Goal: Task Accomplishment & Management: Complete application form

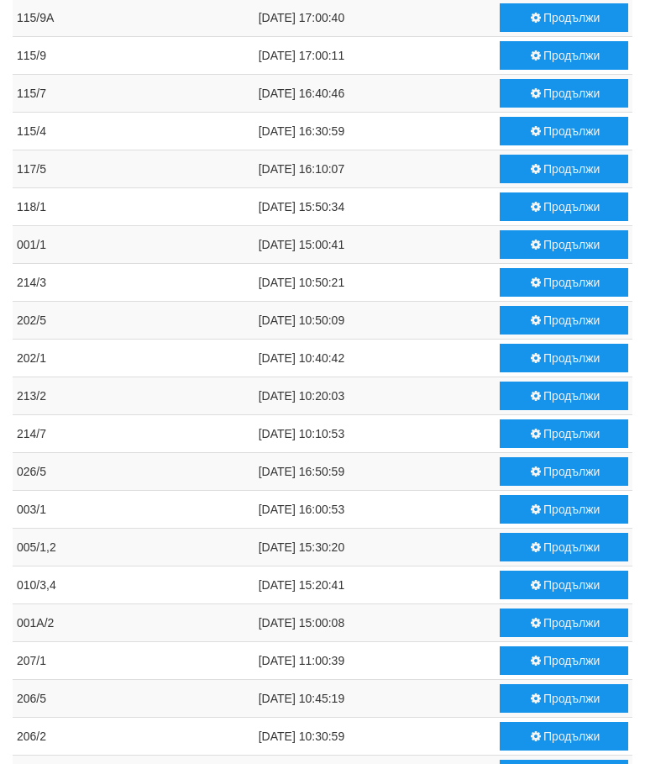
scroll to position [749, 0]
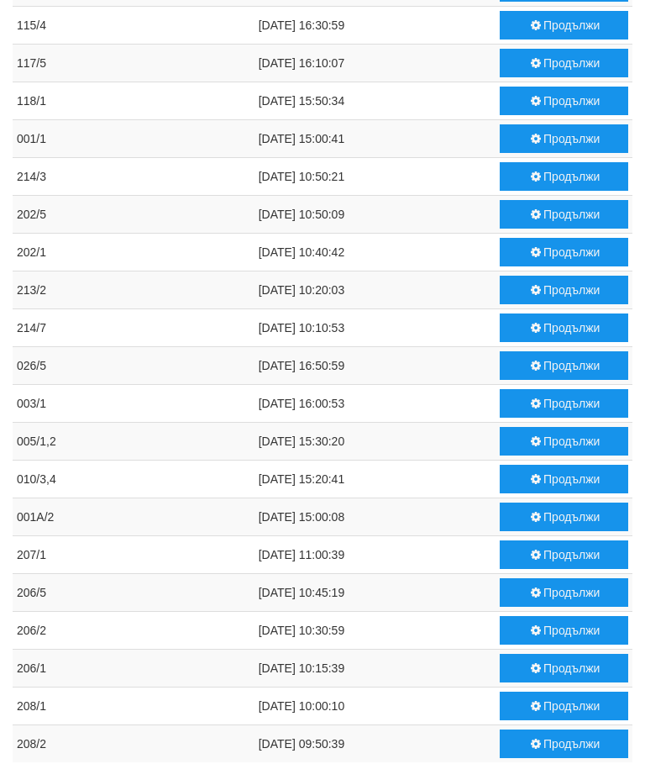
click at [553, 397] on button "Продължи" at bounding box center [564, 403] width 129 height 29
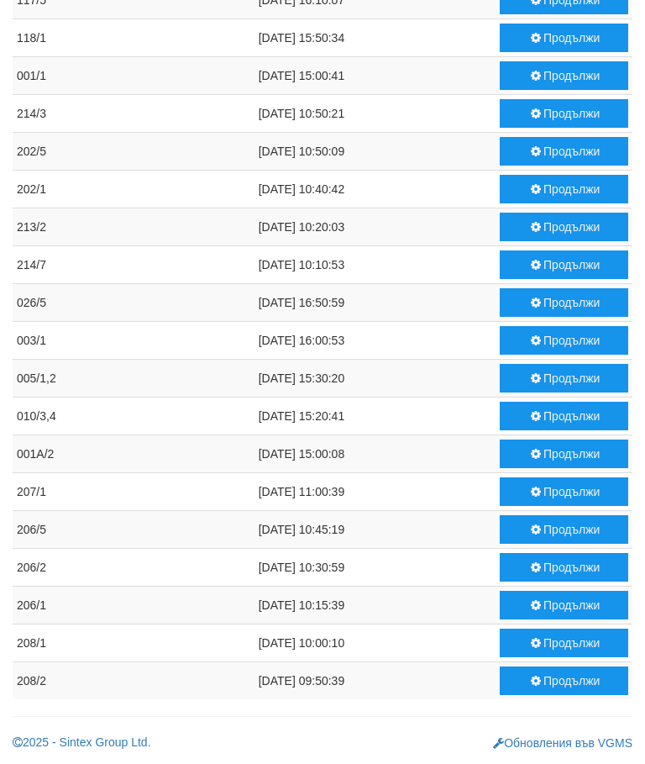
click at [565, 569] on button "Продължи" at bounding box center [564, 567] width 129 height 29
click at [558, 681] on button "Продължи" at bounding box center [564, 680] width 129 height 29
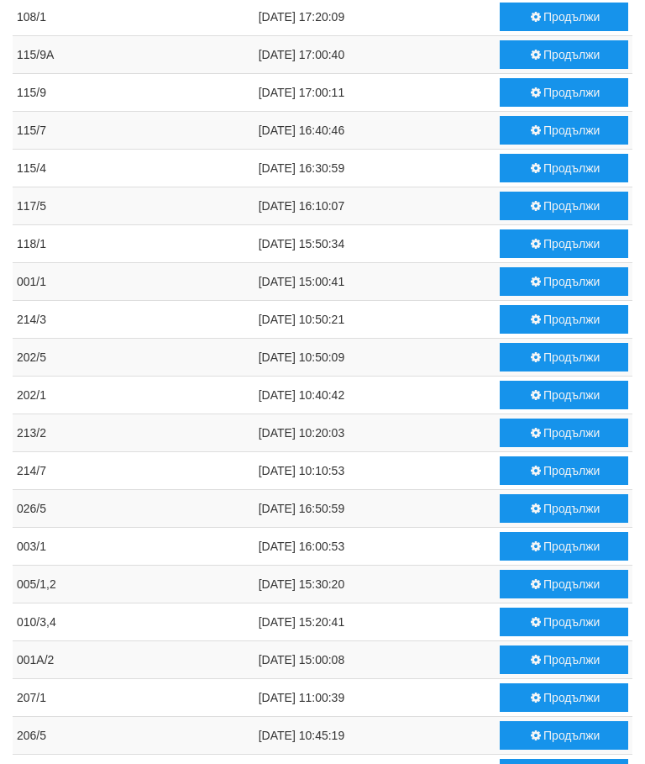
scroll to position [607, 0]
click at [551, 279] on button "Продължи" at bounding box center [564, 281] width 129 height 29
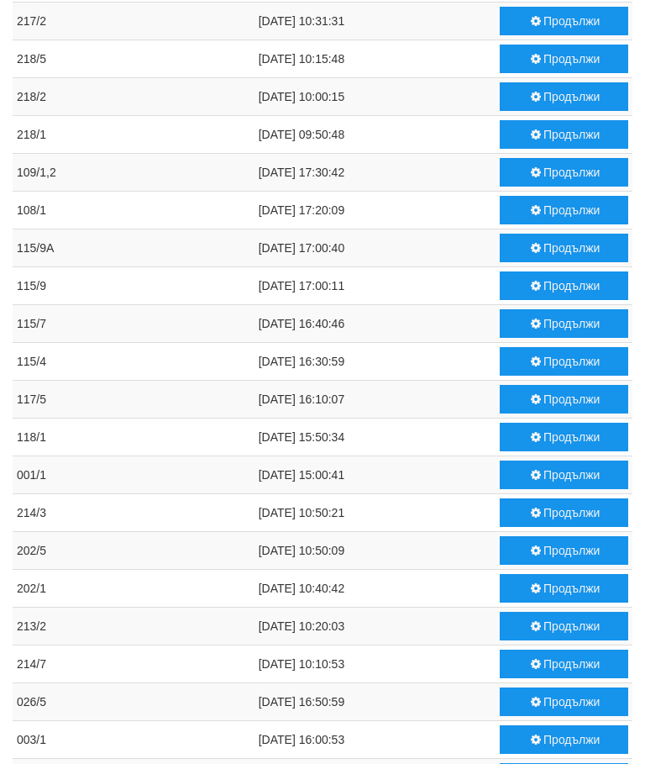
scroll to position [413, 0]
click at [559, 512] on button "Продължи" at bounding box center [564, 512] width 129 height 29
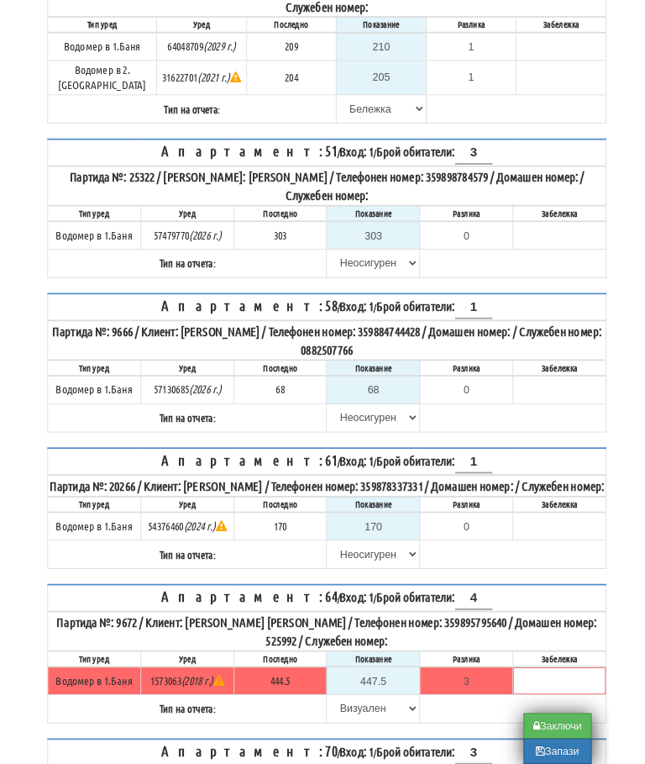
scroll to position [2892, 0]
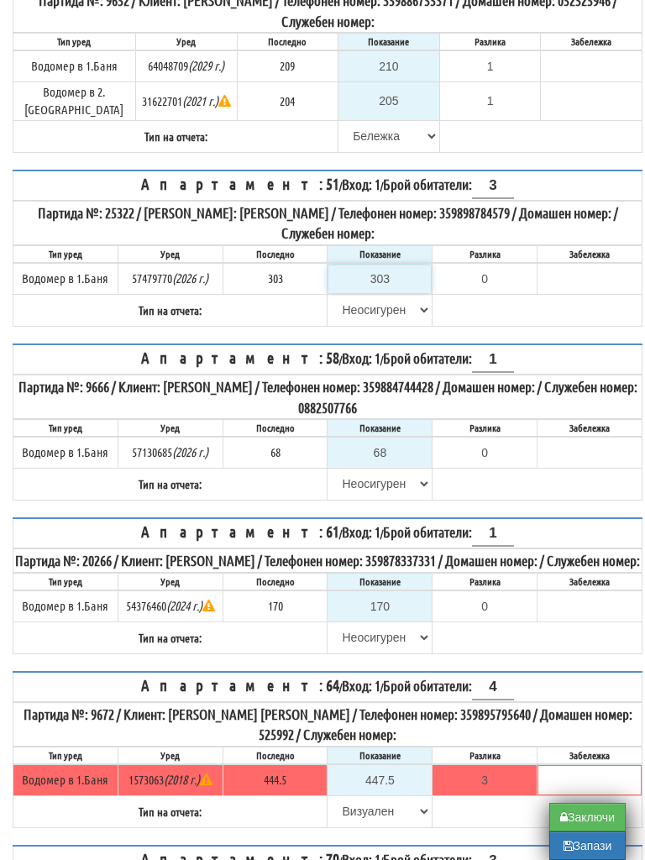
click at [397, 293] on input "303" at bounding box center [380, 279] width 103 height 29
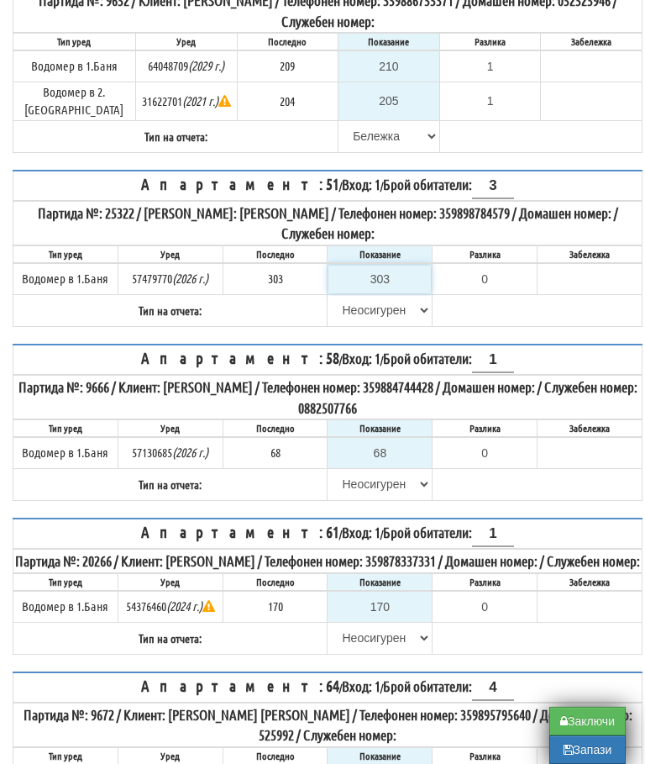
type input "3"
type input "-300.000"
type input "31"
type input "-272.000"
type input "311"
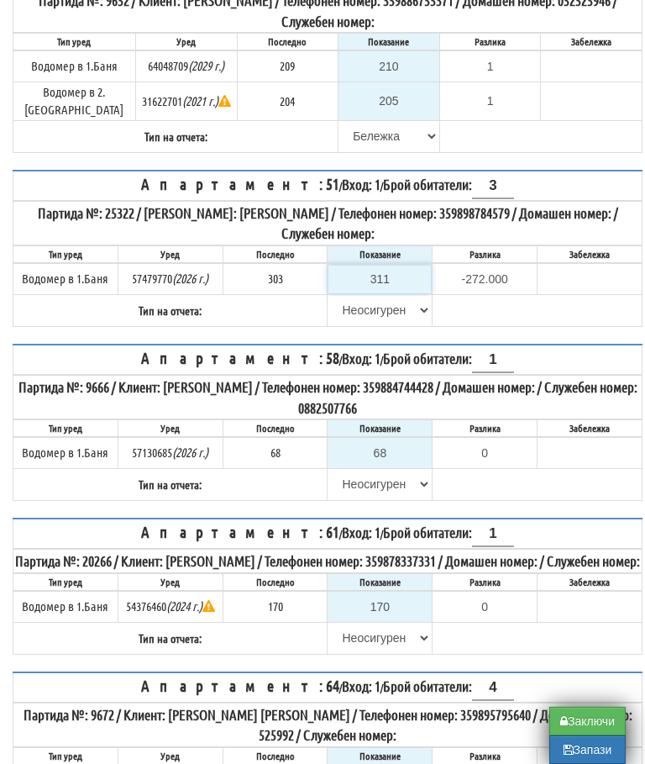
type input "8.000"
type input "311"
click at [380, 324] on select "[PERSON_NAME] Телефон Бележка Неосигурен достъп Самоотчет Служебно Дистанционен" at bounding box center [380, 310] width 103 height 29
select select "8ac75930-9bfd-e511-80be-8d5a1dced85a"
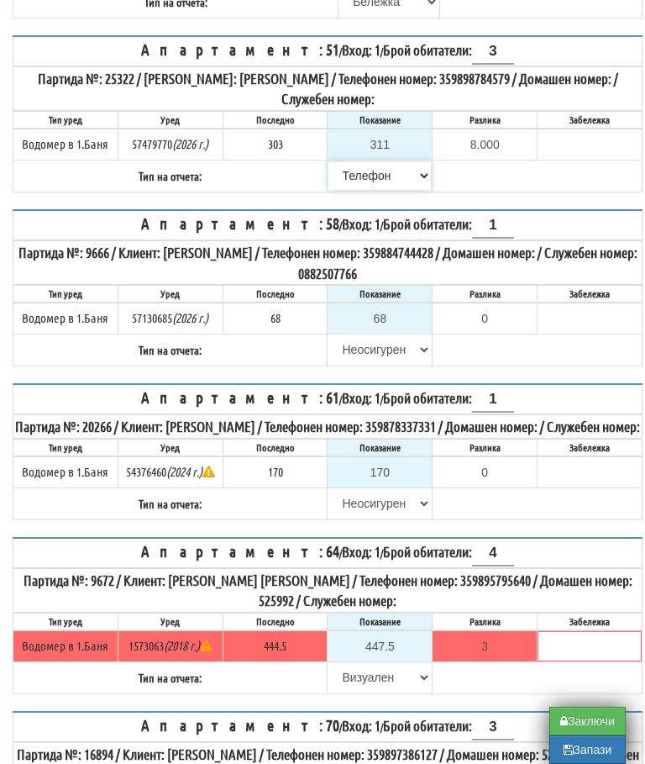
scroll to position [3006, 0]
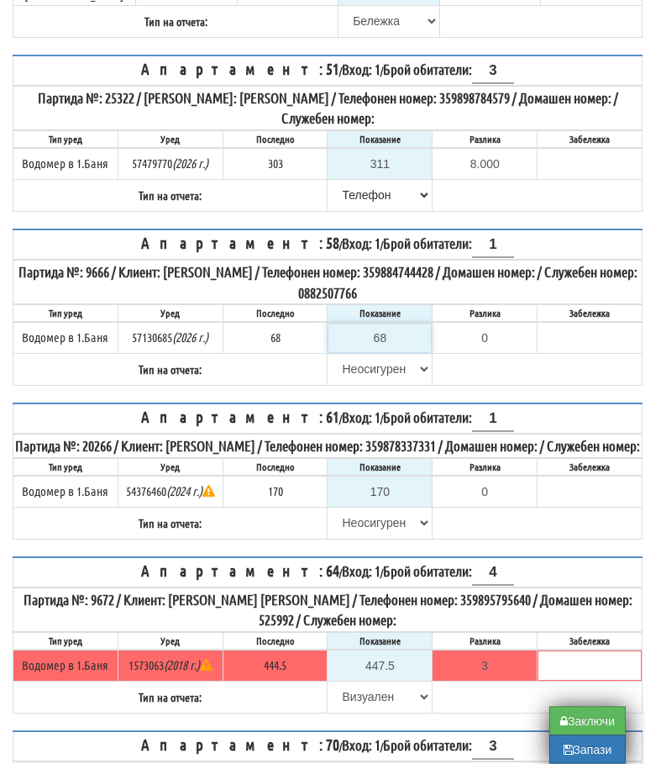
click at [392, 353] on input "68" at bounding box center [380, 338] width 103 height 29
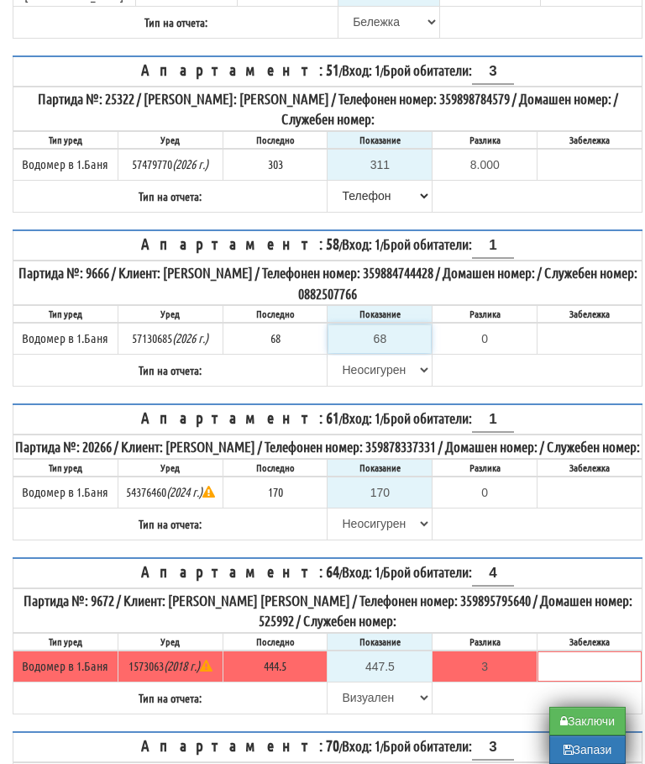
type input "6"
type input "-62.000"
type input "69"
type input "1.000"
type input "69"
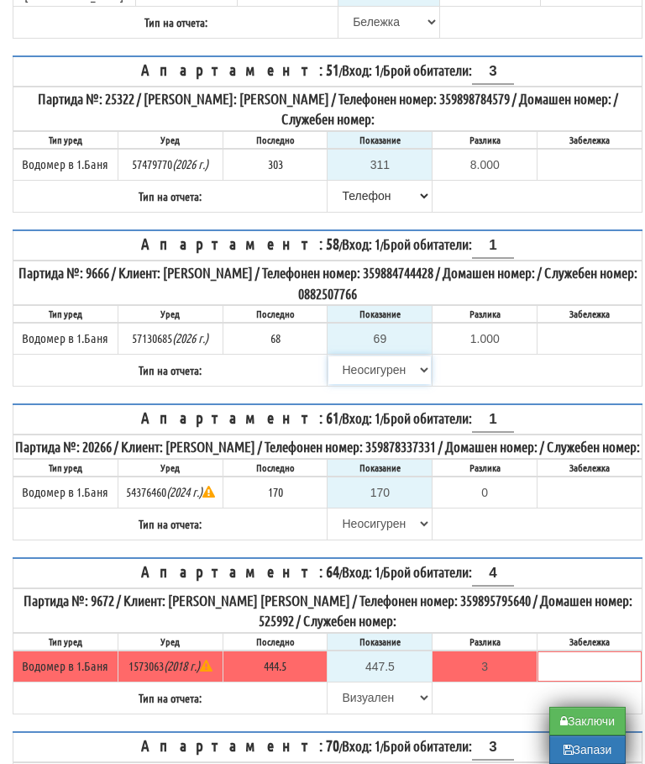
click at [373, 384] on select "Избери Визуален Телефон Бележка Неосигурен достъп Самоотчет Служебно Дистанцион…" at bounding box center [380, 369] width 103 height 29
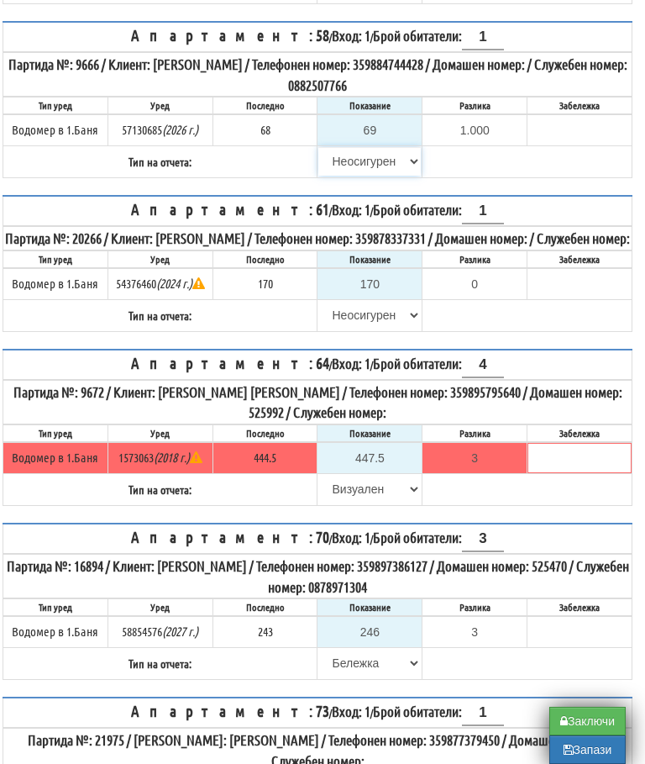
select select "8ac75930-9bfd-e511-80be-8d5a1dced85a"
click at [583, 756] on button "Запази" at bounding box center [587, 749] width 76 height 29
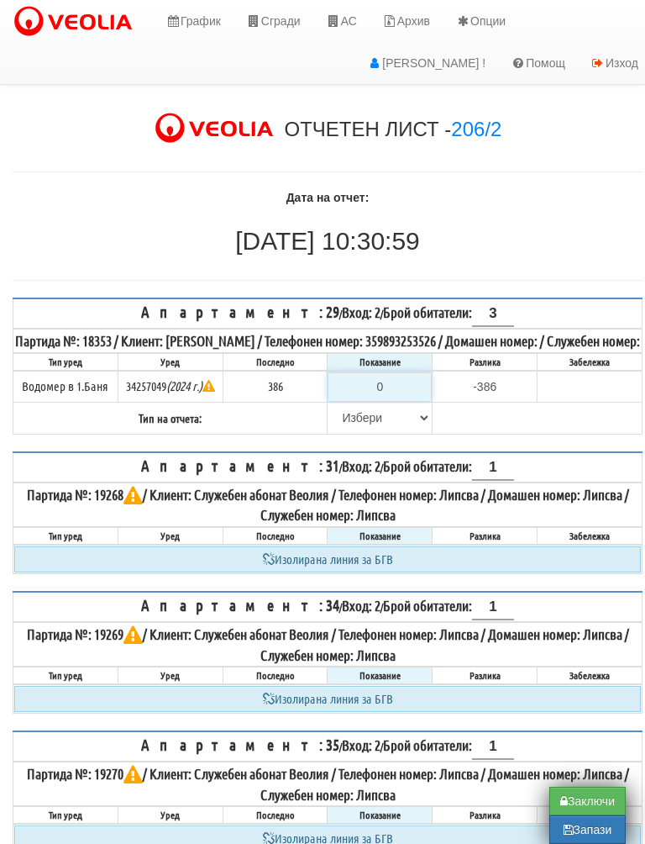
click at [396, 401] on input "0" at bounding box center [380, 386] width 103 height 29
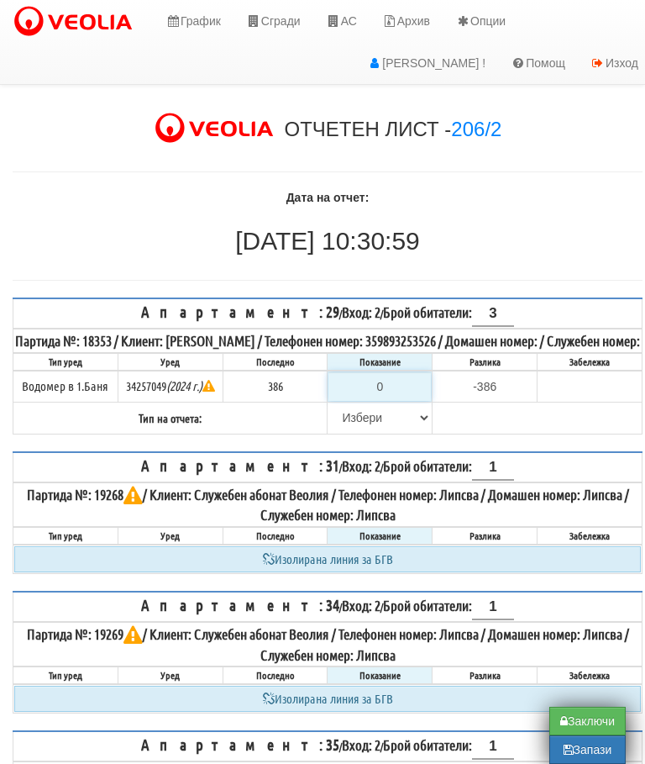
type input "4"
type input "-382.000"
type input "40"
type input "-346.000"
type input "406"
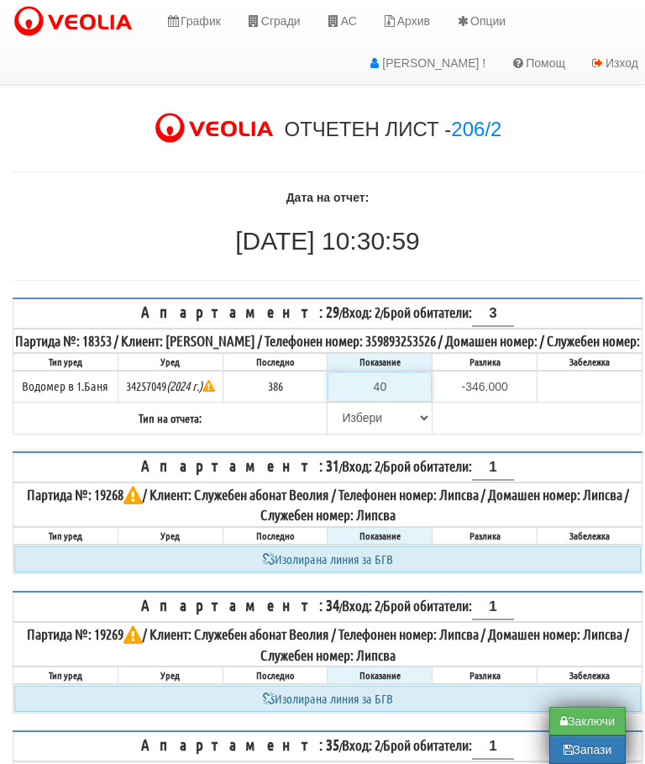
type input "20.000"
type input "406"
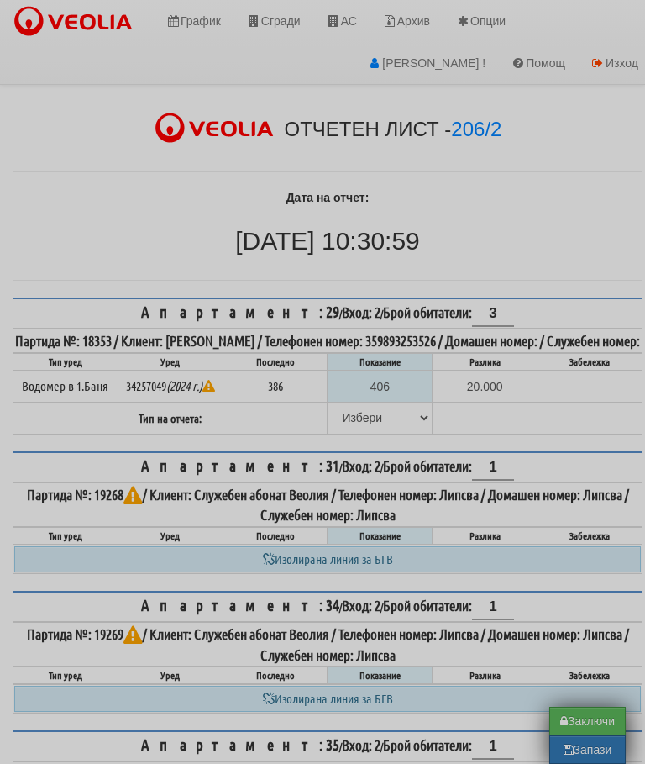
scroll to position [208, 10]
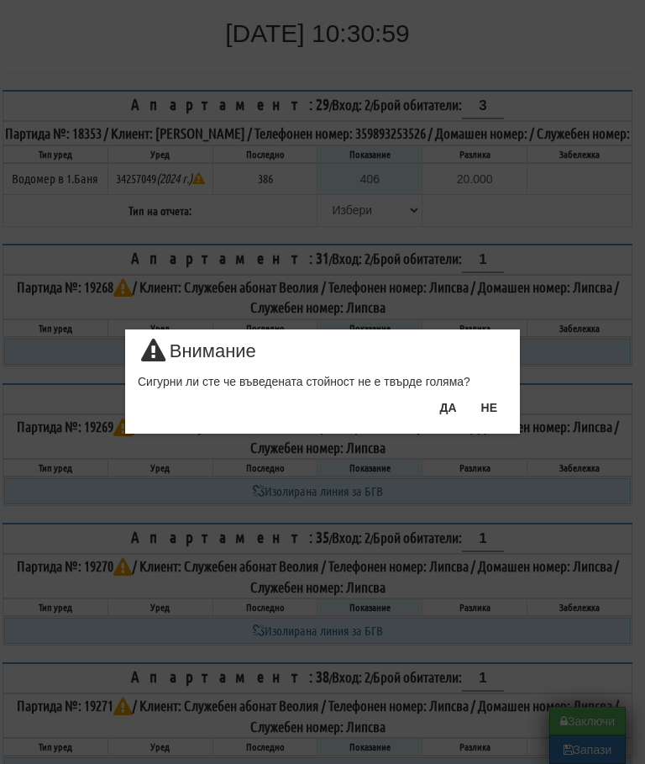
click at [444, 408] on button "ДА" at bounding box center [447, 407] width 37 height 27
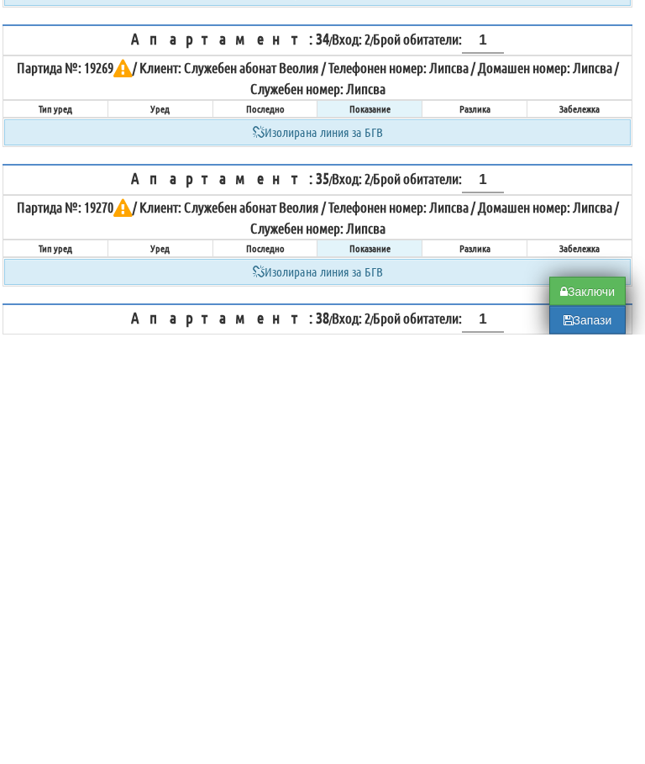
scroll to position [135, 10]
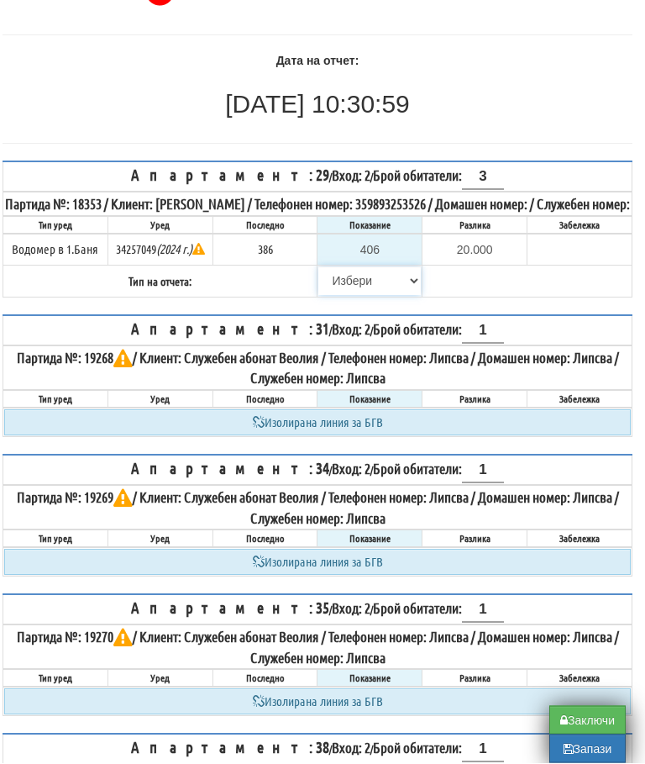
click at [350, 294] on select "[PERSON_NAME] Телефон Бележка Неосигурен достъп Самоотчет Служебно Дистанционен" at bounding box center [369, 282] width 103 height 29
select select "89c75930-9bfd-e511-80be-8d5a1dced85a"
click at [546, 297] on table "Апартамент: 29 / Вход: 2 / Брой обитатели: 3 Партида №: 18353 / Клиент: ЕЛЕНА Е…" at bounding box center [318, 228] width 630 height 137
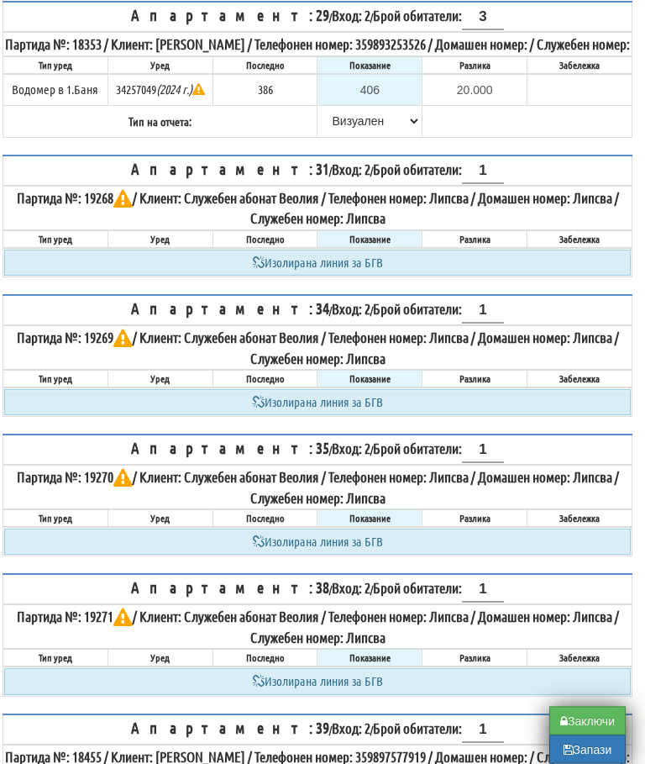
scroll to position [297, 10]
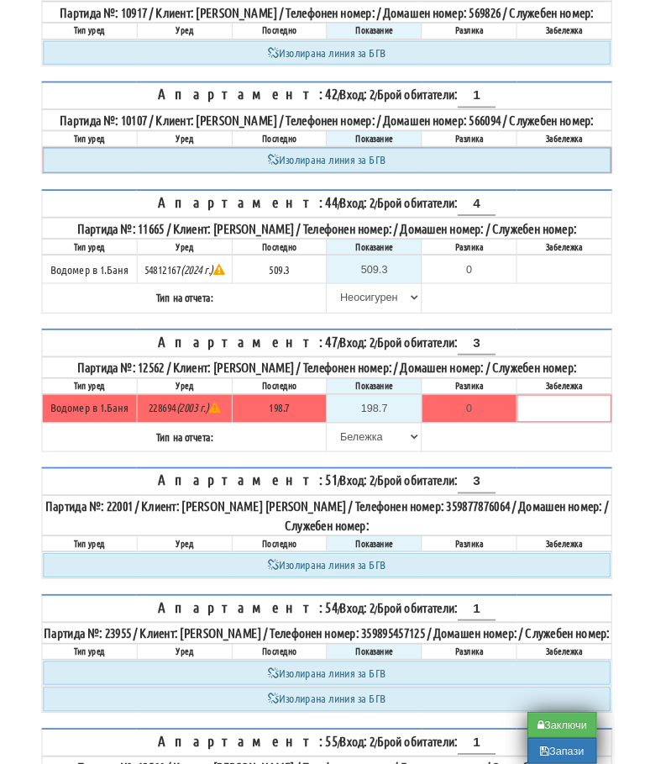
scroll to position [420, 0]
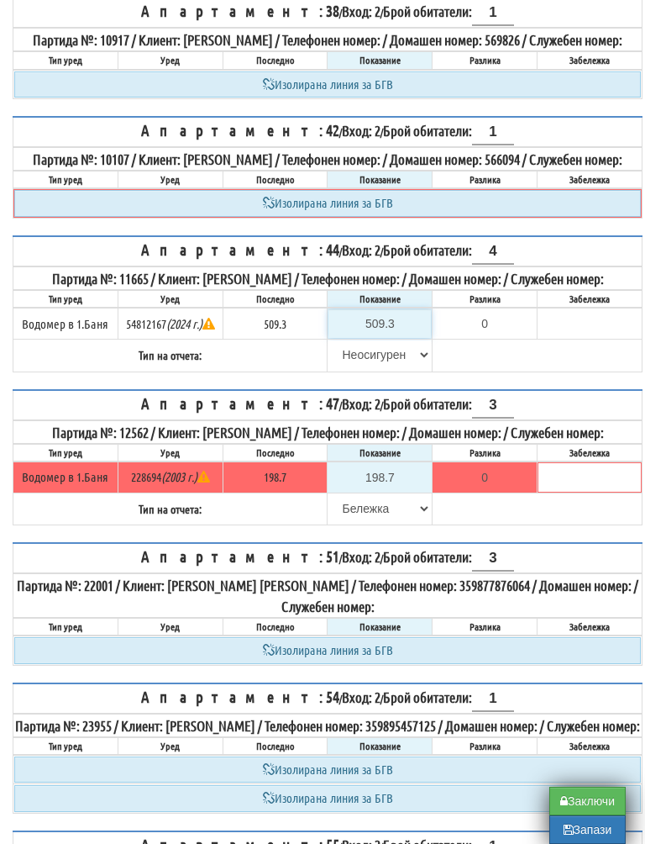
click at [383, 338] on input "509.3" at bounding box center [380, 323] width 103 height 29
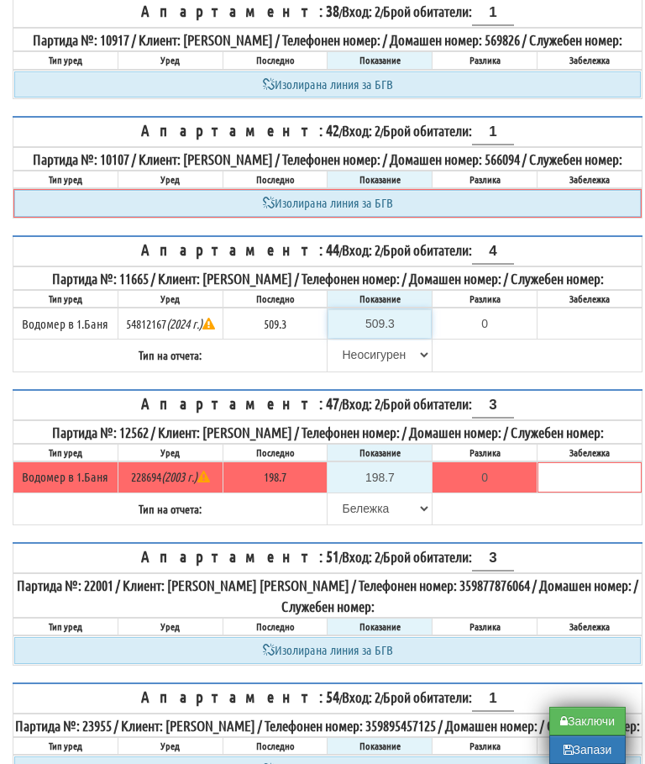
type input "5"
type input "-504.300"
type input "51"
type input "-458.300"
type input "517"
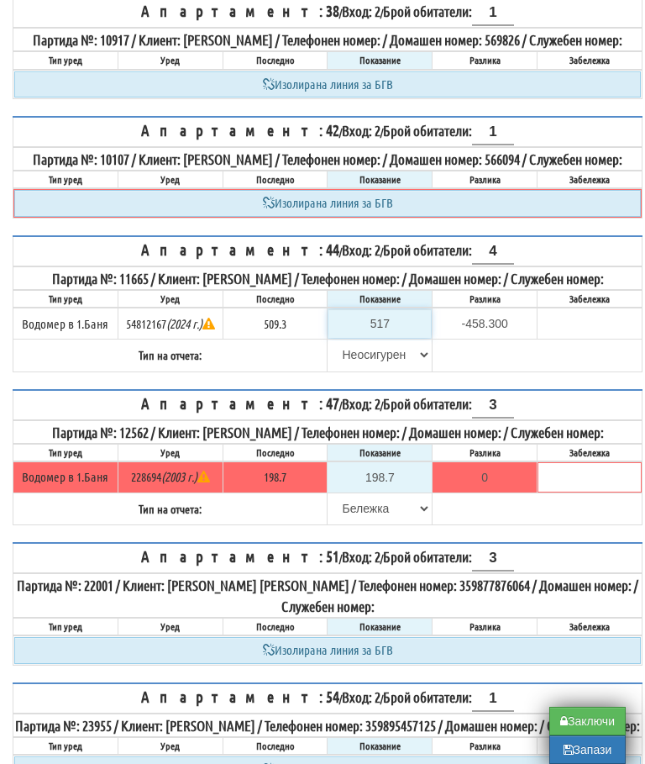
type input "7.700"
type input "517.1"
type input "7.8"
type input "517.1"
click at [373, 369] on select "[PERSON_NAME] Телефон Бележка Неосигурен достъп Самоотчет Служебно Дистанционен" at bounding box center [380, 354] width 103 height 29
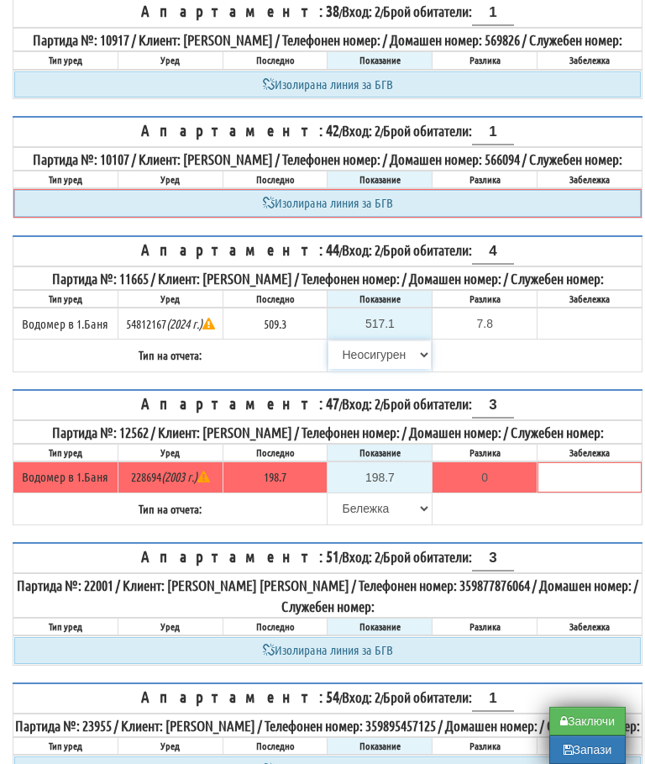
scroll to position [618, 10]
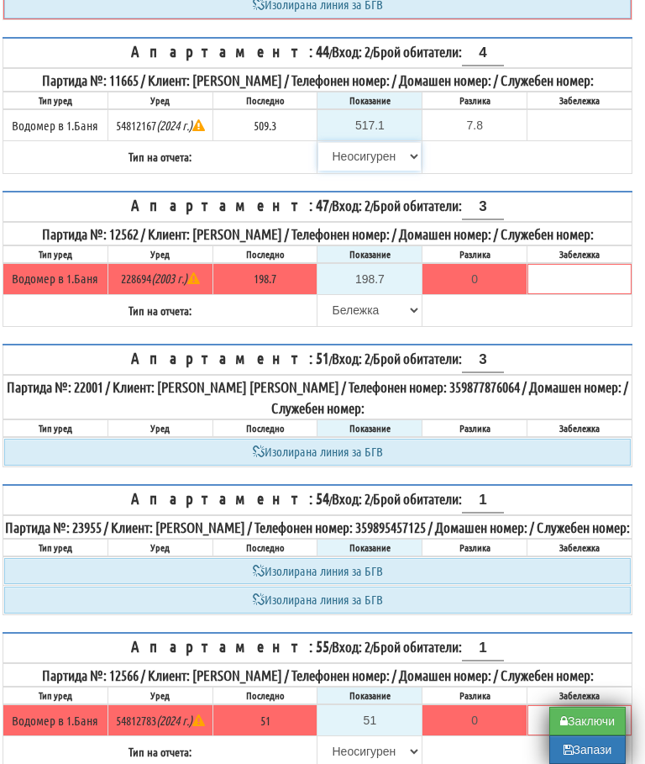
select select "8ac75930-9bfd-e511-80be-8d5a1dced85a"
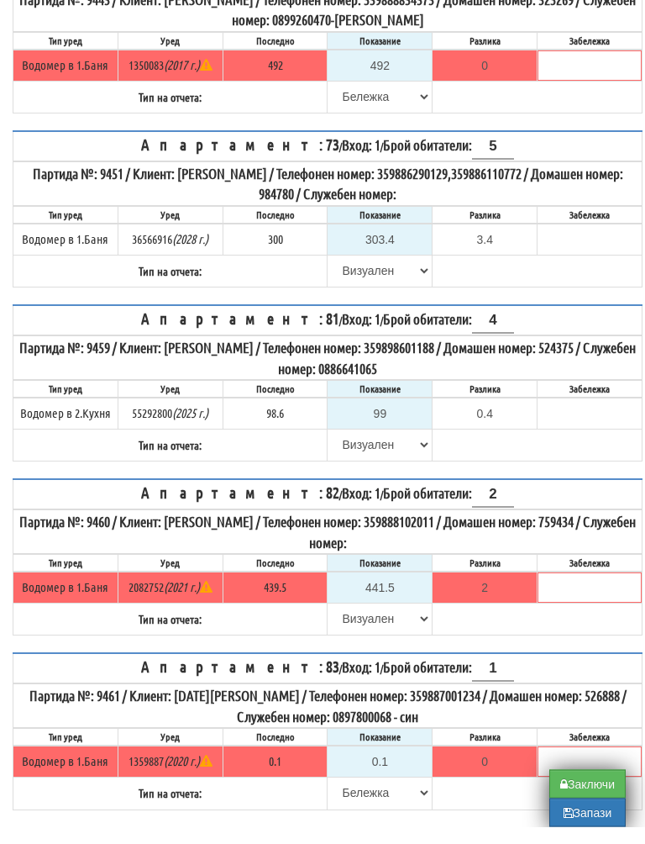
scroll to position [4037, 0]
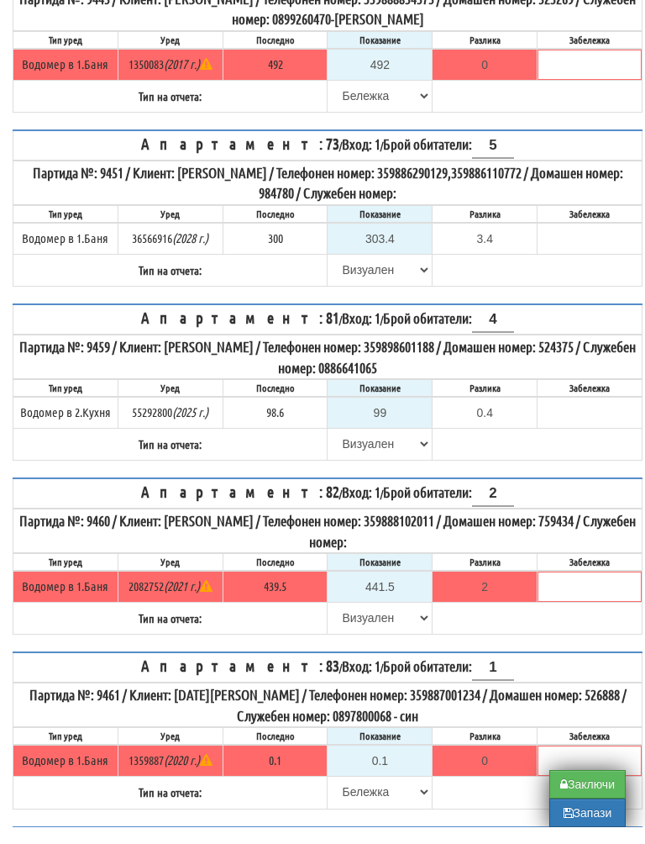
click at [579, 818] on button "Запази" at bounding box center [587, 829] width 76 height 29
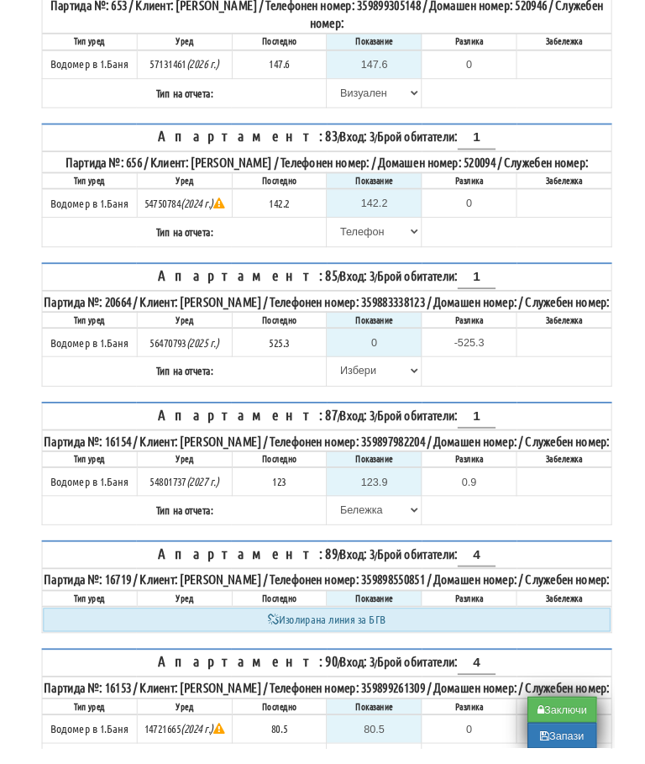
scroll to position [1461, 0]
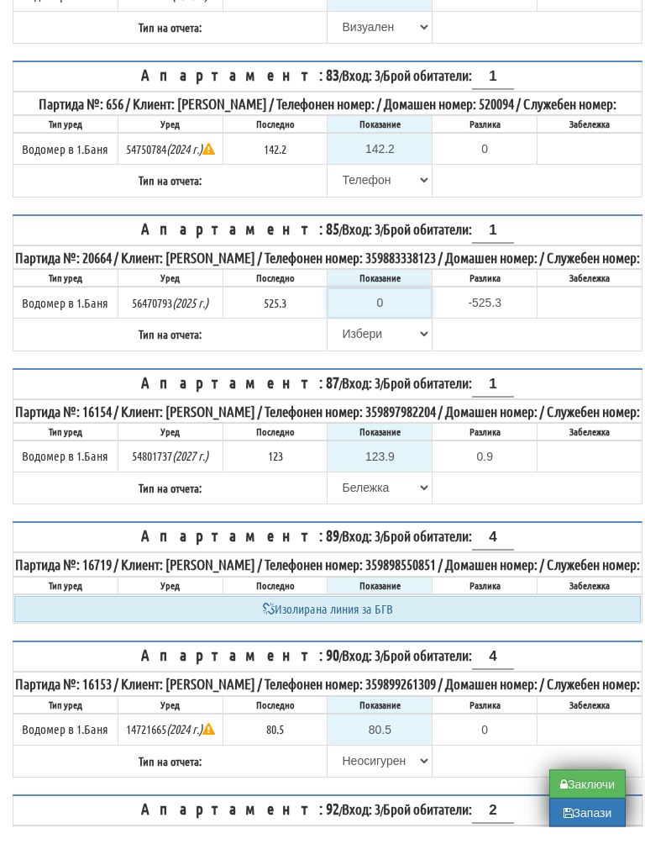
click at [396, 334] on input "0" at bounding box center [380, 320] width 103 height 29
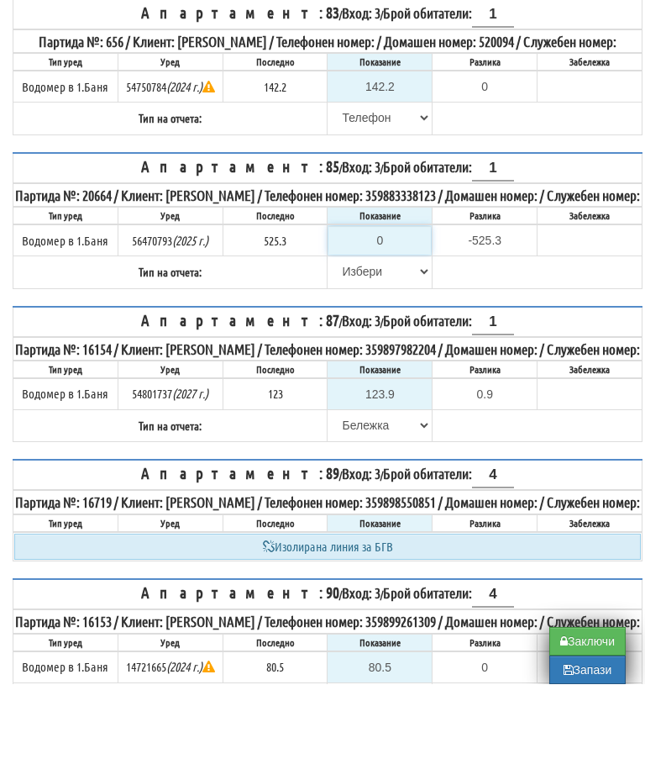
type input "5"
type input "-520.300"
type input "53"
type input "-472.300"
type input "530"
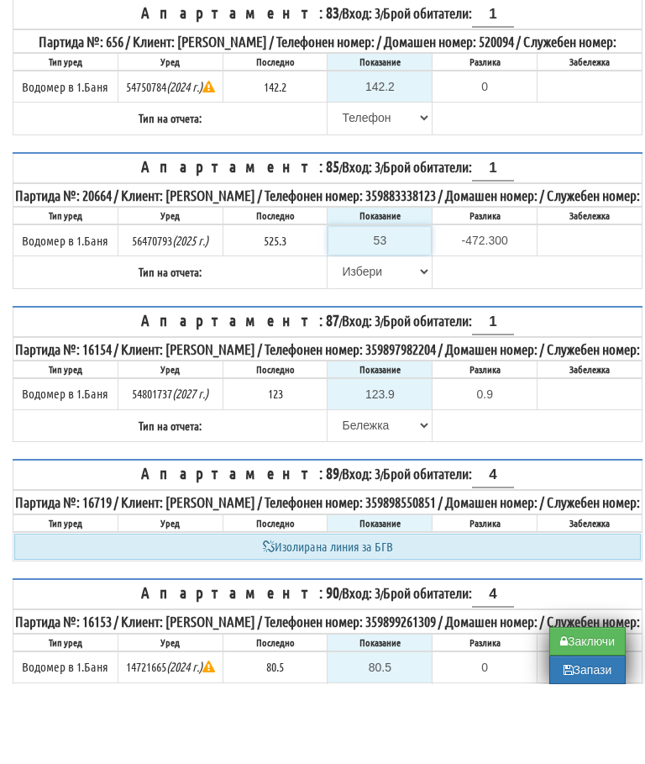
type input "4.700"
type input "530.5"
type input "5.2"
type input "530.5"
click at [352, 365] on select "[PERSON_NAME] Телефон Бележка Неосигурен достъп Самоотчет Служебно Дистанционен" at bounding box center [380, 351] width 103 height 29
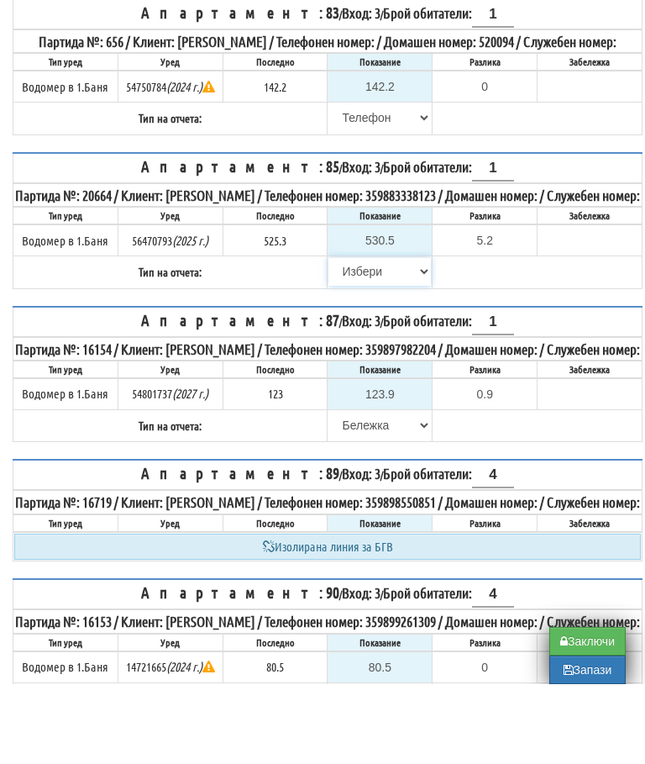
scroll to position [1542, 0]
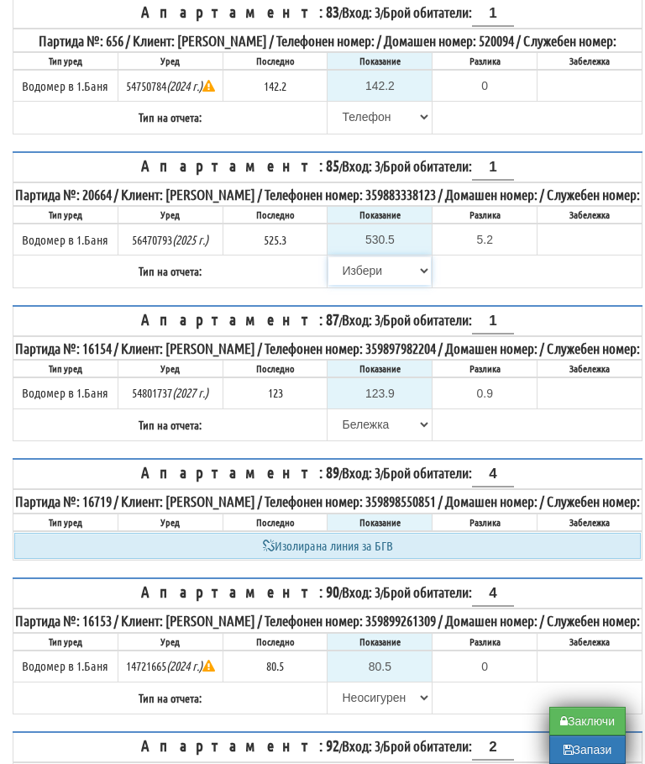
select select "89c75930-9bfd-e511-80be-8d5a1dced85a"
